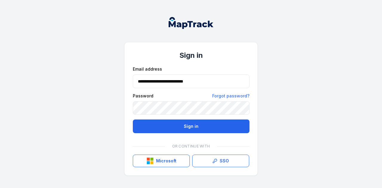
click at [192, 129] on button "Sign in" at bounding box center [191, 127] width 117 height 14
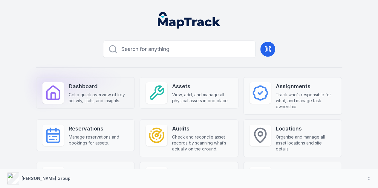
click at [102, 97] on span "Get a quick overview of key activity, stats, and insights." at bounding box center [99, 98] width 60 height 12
